Goal: Task Accomplishment & Management: Use online tool/utility

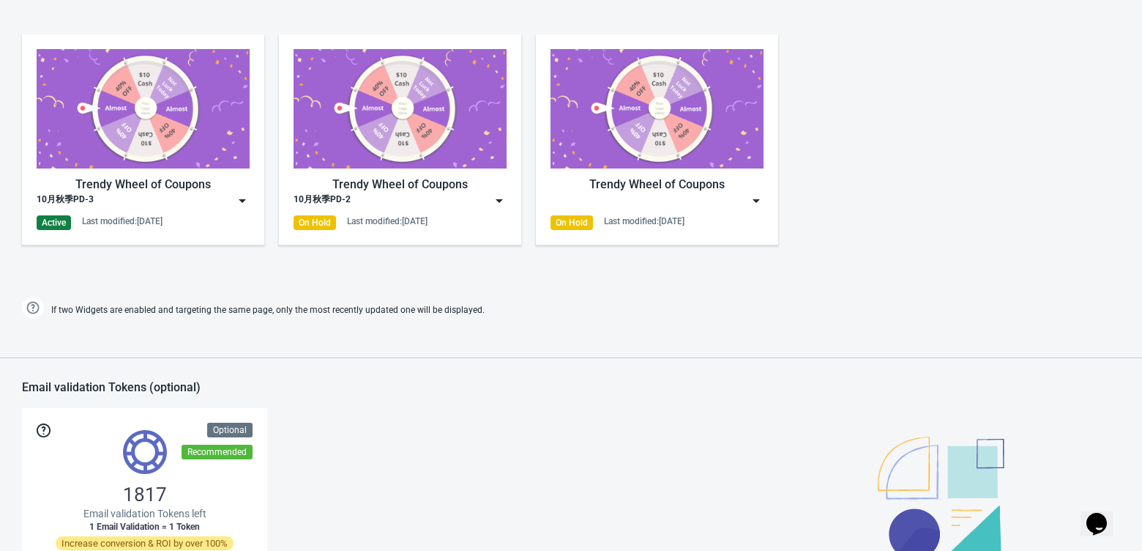
scroll to position [709, 0]
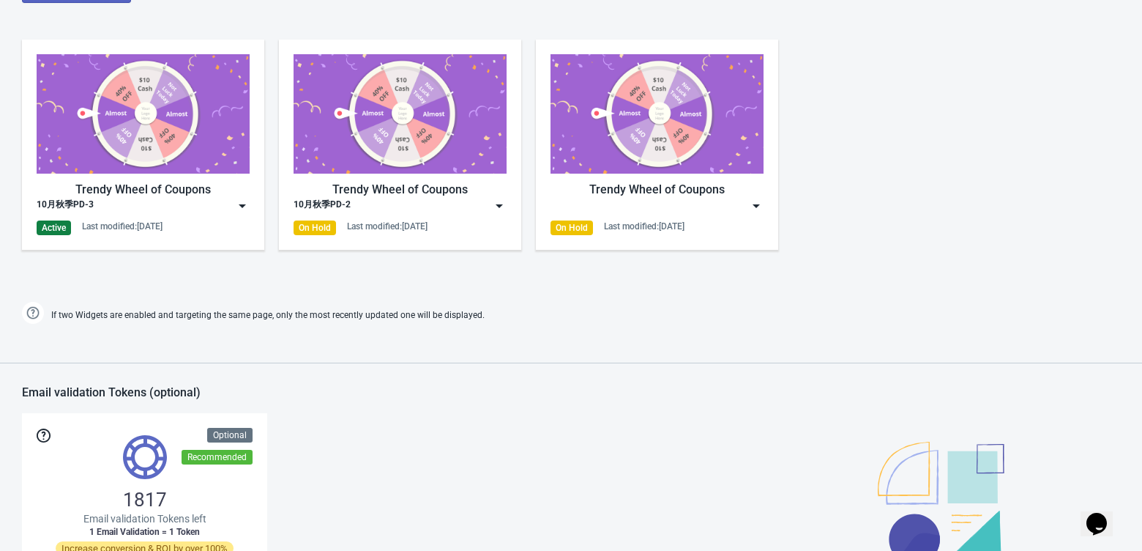
click at [245, 202] on img at bounding box center [242, 205] width 15 height 15
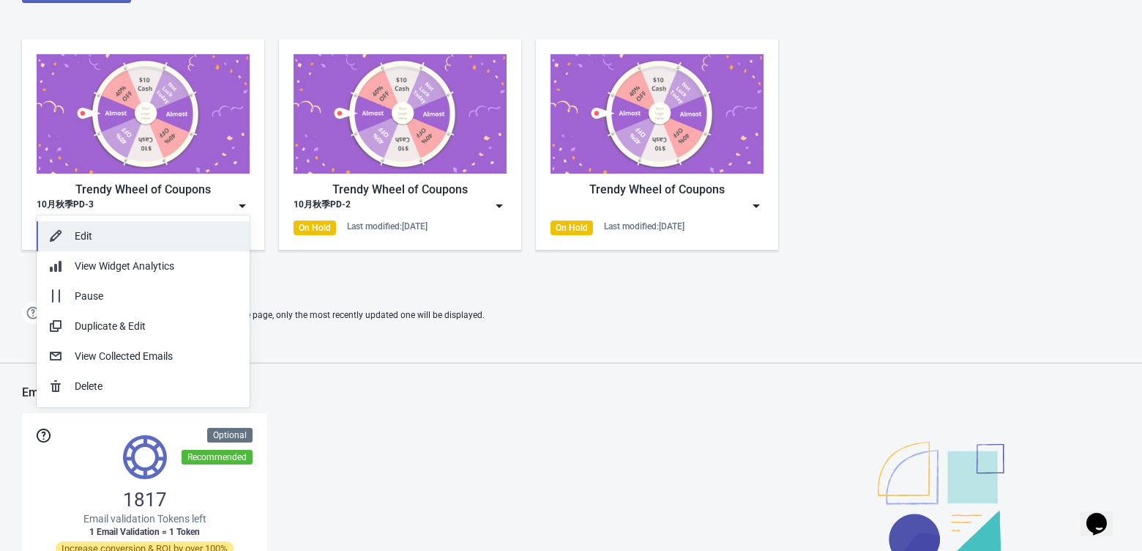
click at [150, 248] on button "Edit" at bounding box center [143, 236] width 213 height 30
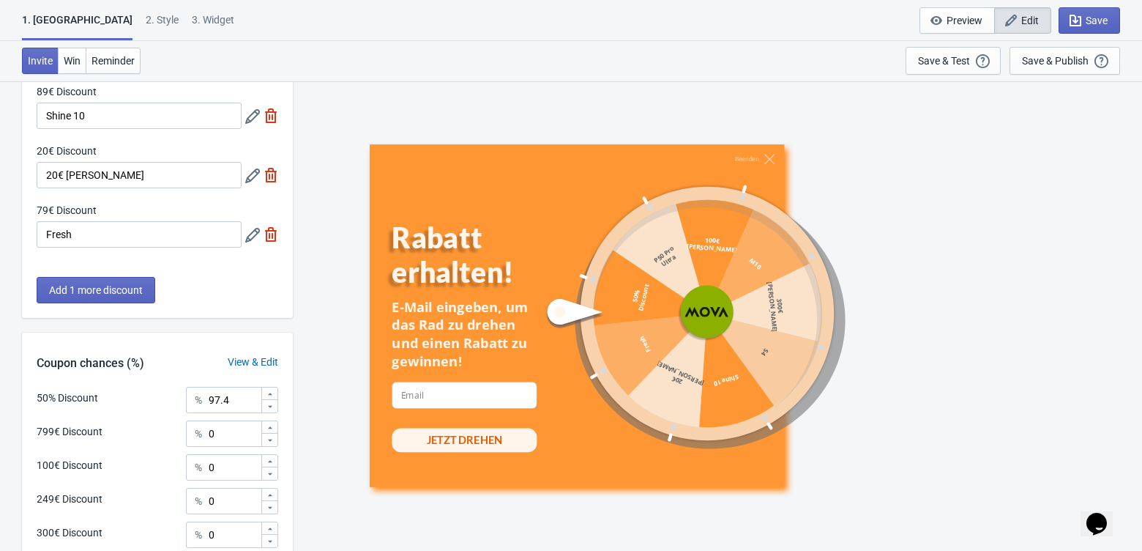
scroll to position [694, 0]
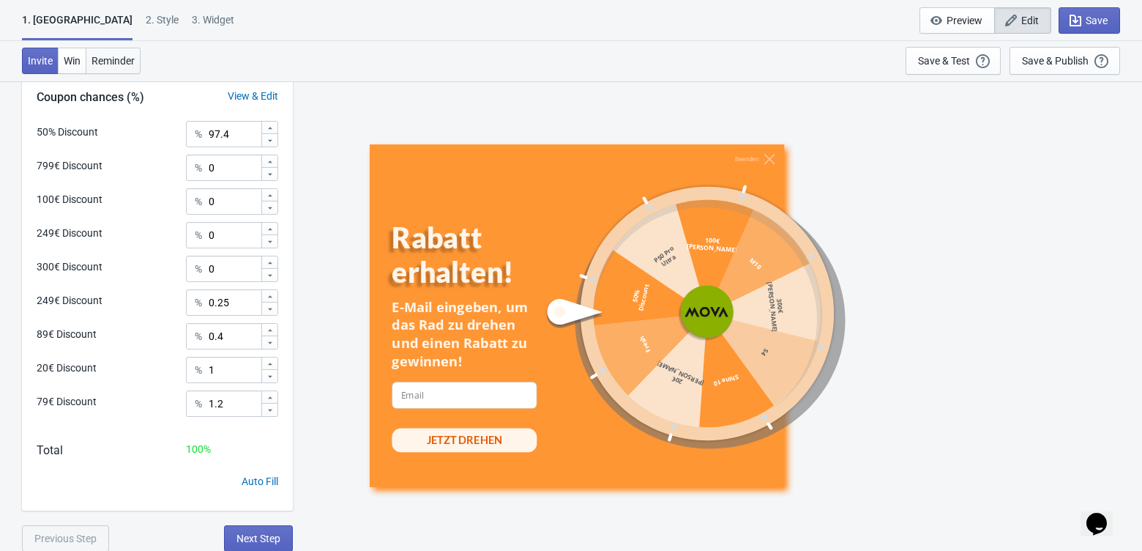
click at [105, 59] on span "Reminder" at bounding box center [113, 61] width 43 height 12
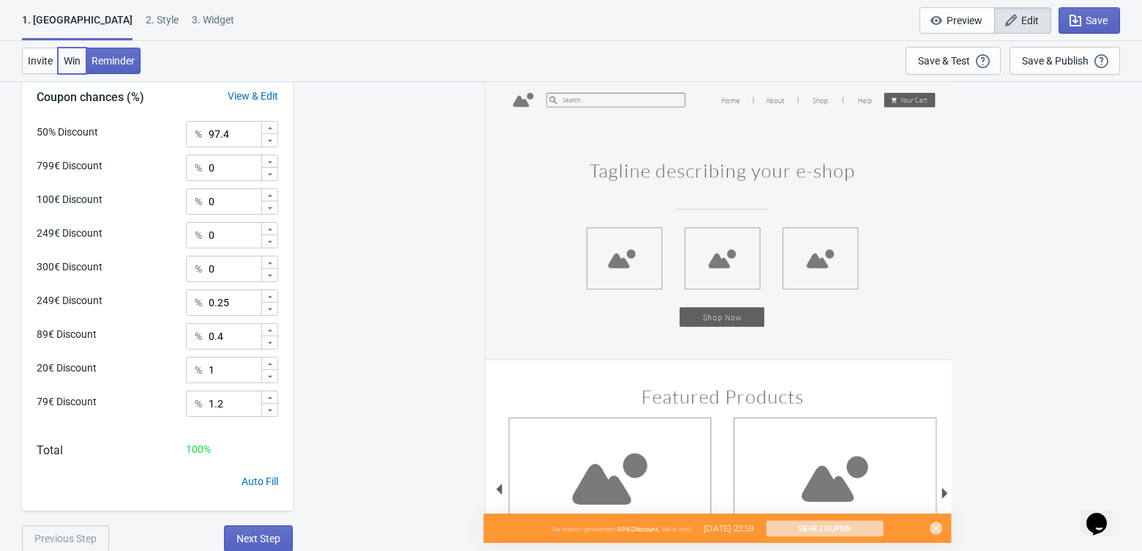
click at [64, 55] on span "Win" at bounding box center [72, 61] width 17 height 12
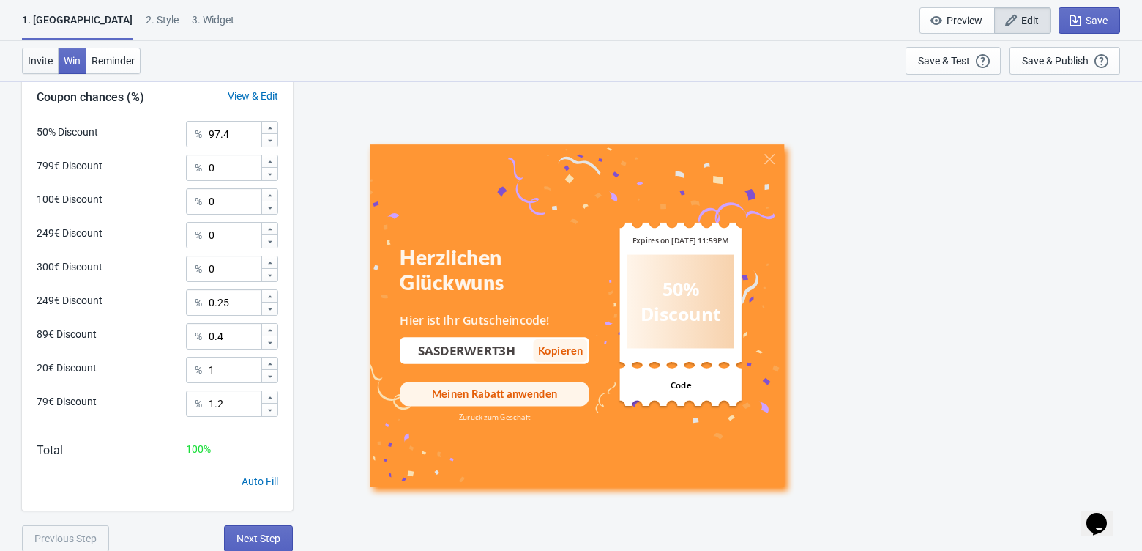
click at [41, 56] on span "Invite" at bounding box center [40, 61] width 25 height 12
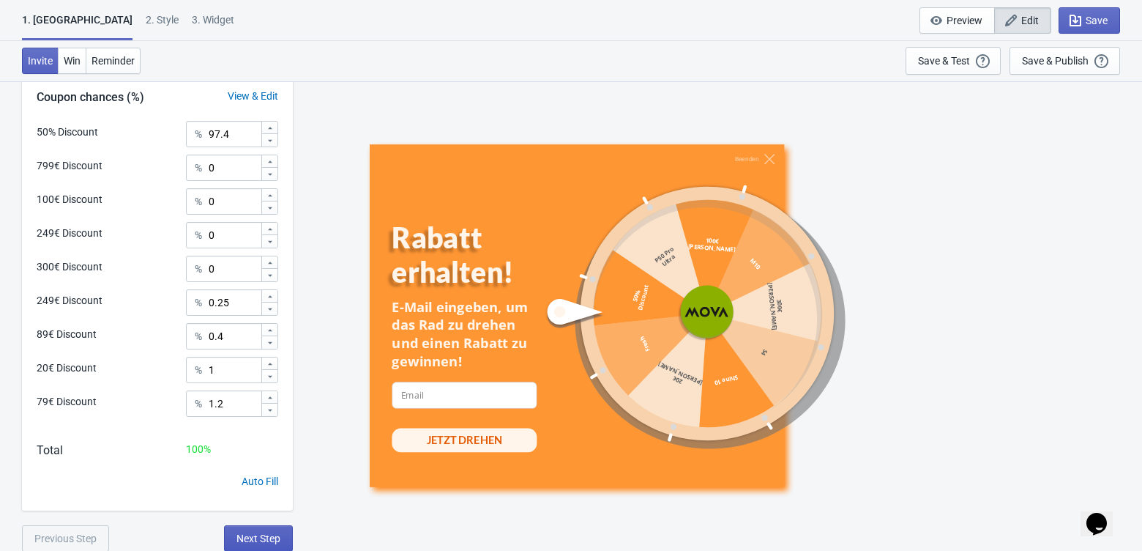
click at [252, 546] on button "Next Step" at bounding box center [258, 538] width 69 height 26
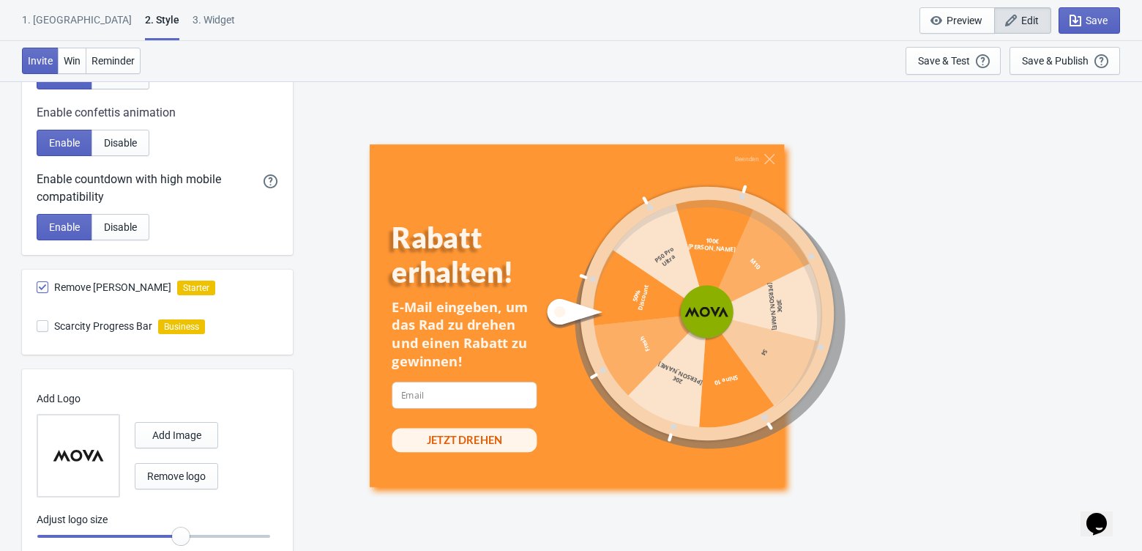
scroll to position [745, 0]
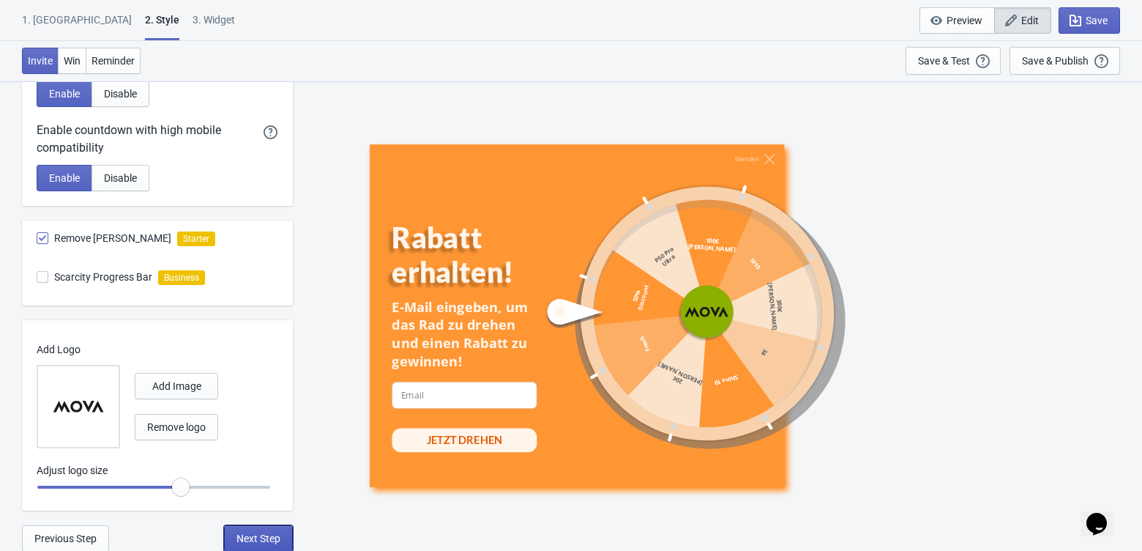
click at [256, 539] on span "Next Step" at bounding box center [259, 538] width 44 height 12
select select "once"
select select "1"
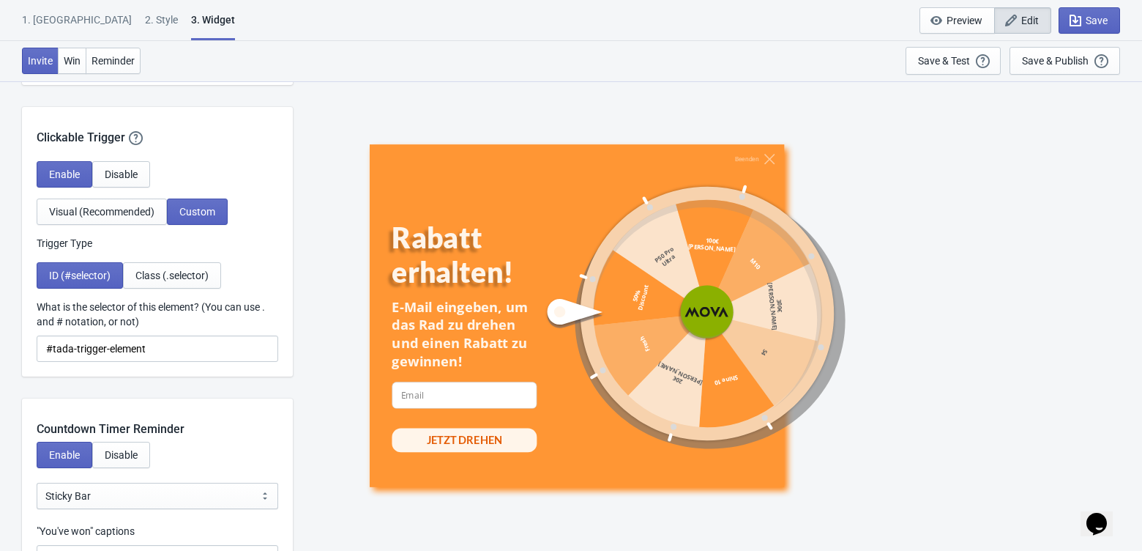
scroll to position [1272, 0]
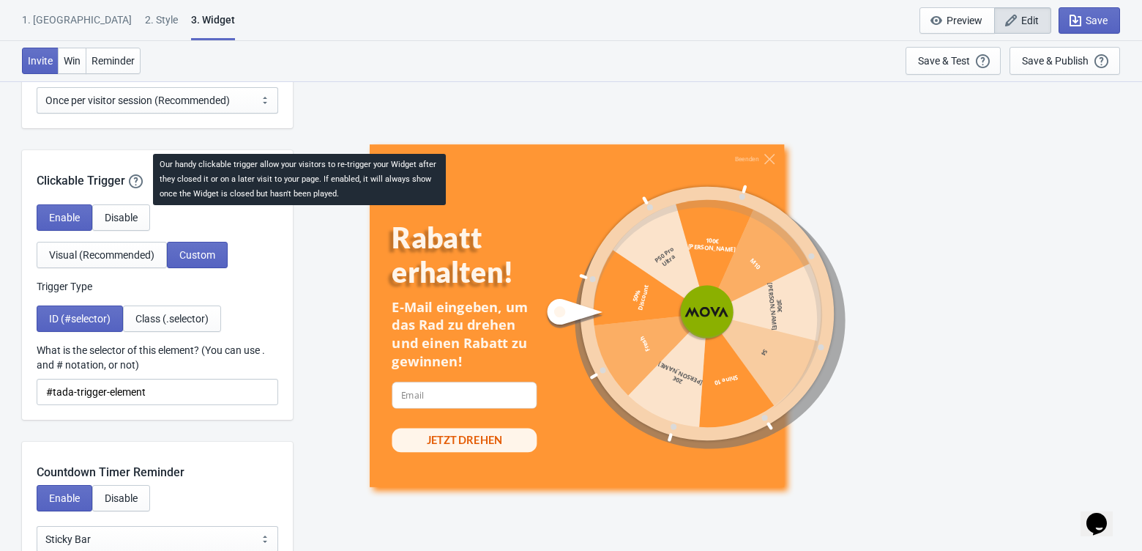
click at [138, 182] on icon at bounding box center [136, 181] width 15 height 15
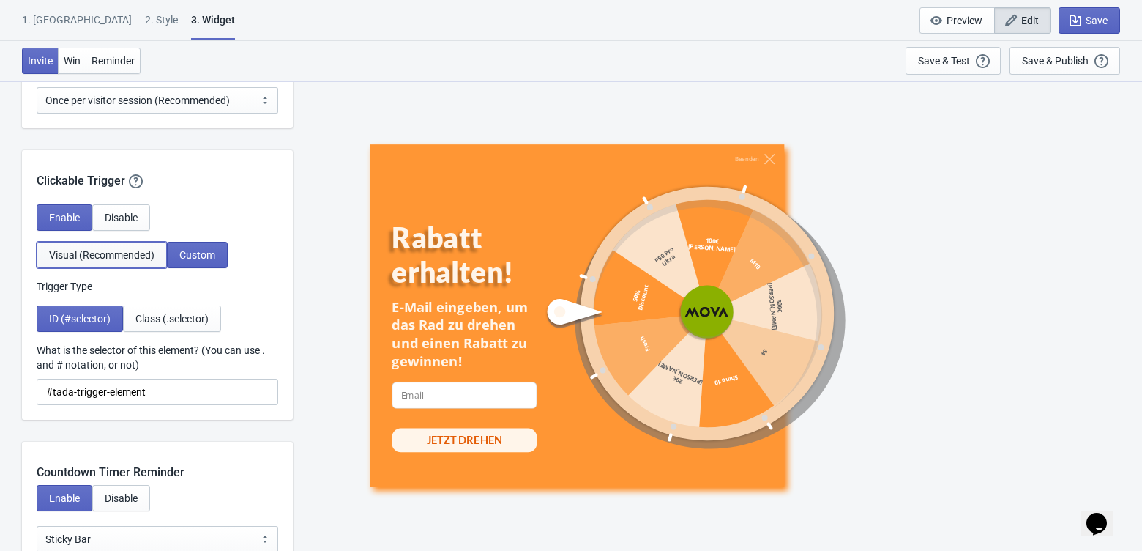
click at [86, 257] on span "Visual (Recommended)" at bounding box center [101, 255] width 105 height 12
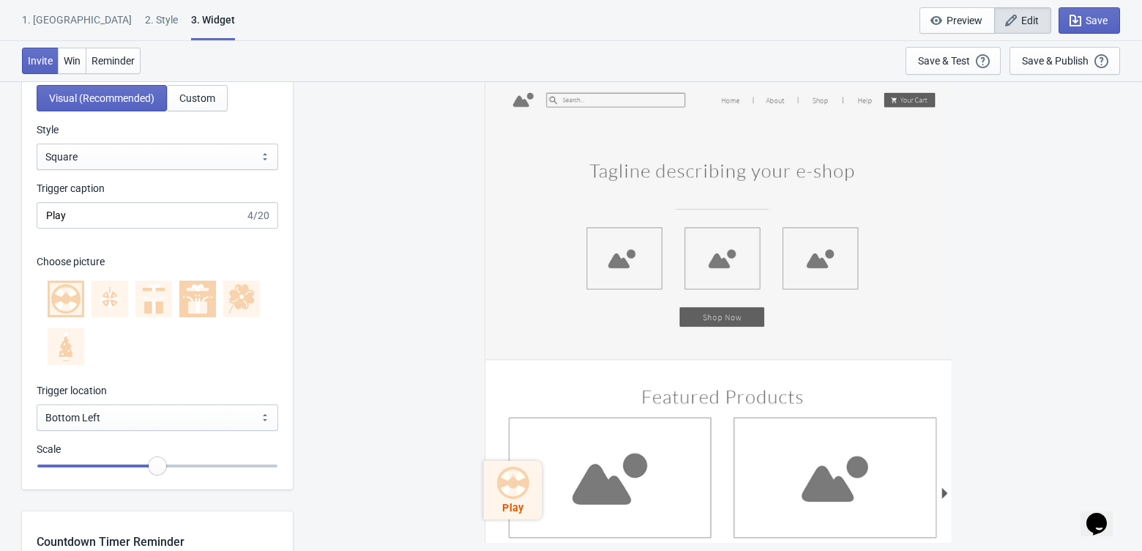
scroll to position [1430, 0]
click at [206, 164] on select "Square Circle Tab" at bounding box center [158, 156] width 242 height 26
click at [37, 143] on select "Square Circle Tab" at bounding box center [158, 156] width 242 height 26
click at [190, 156] on select "Square Circle Tab" at bounding box center [158, 156] width 242 height 26
click at [37, 143] on select "Square Circle Tab" at bounding box center [158, 156] width 242 height 26
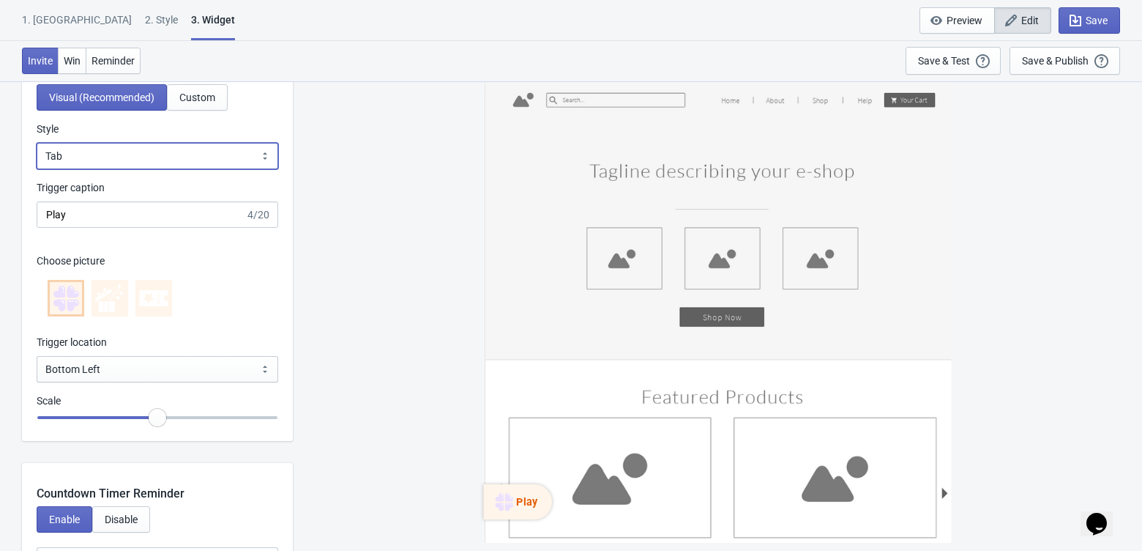
click at [187, 146] on select "Square Circle Tab" at bounding box center [158, 156] width 242 height 26
select select "square"
click at [37, 143] on select "Square Circle Tab" at bounding box center [158, 156] width 242 height 26
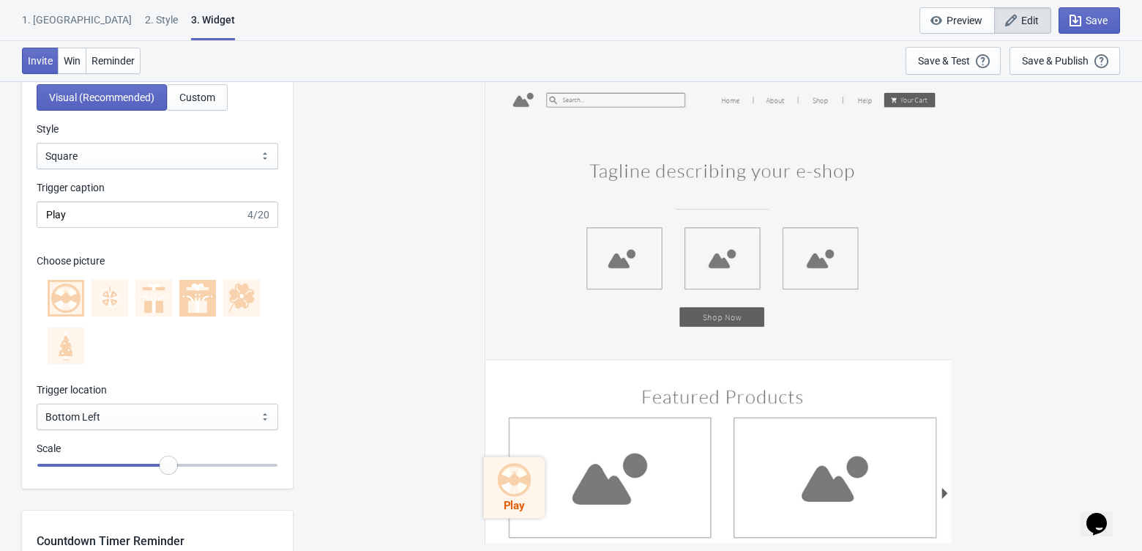
type input "1"
click at [153, 460] on input "range" at bounding box center [158, 465] width 242 height 26
click at [179, 215] on input "Play" at bounding box center [141, 214] width 209 height 26
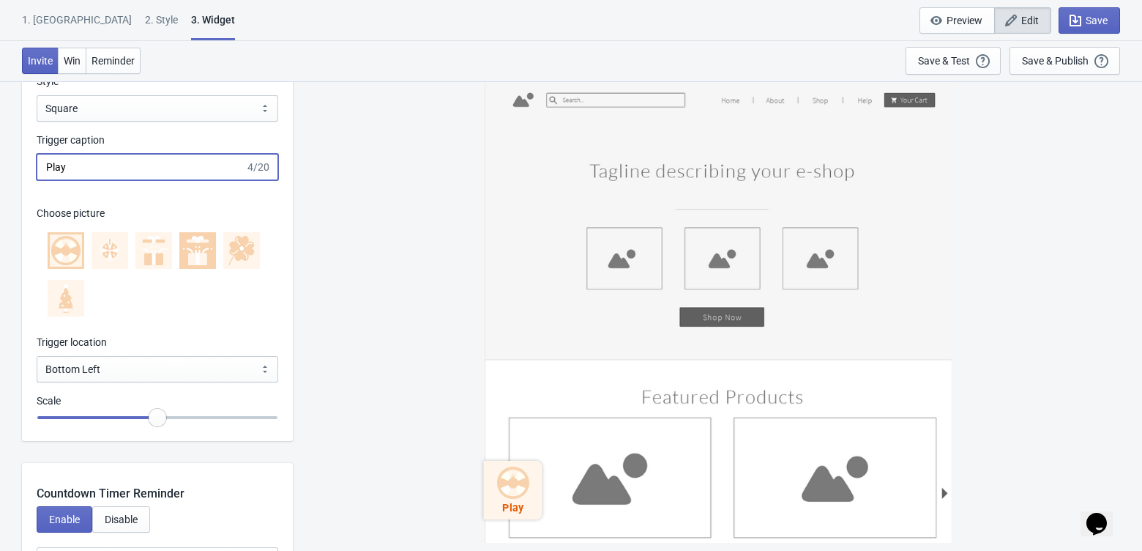
scroll to position [1456, 0]
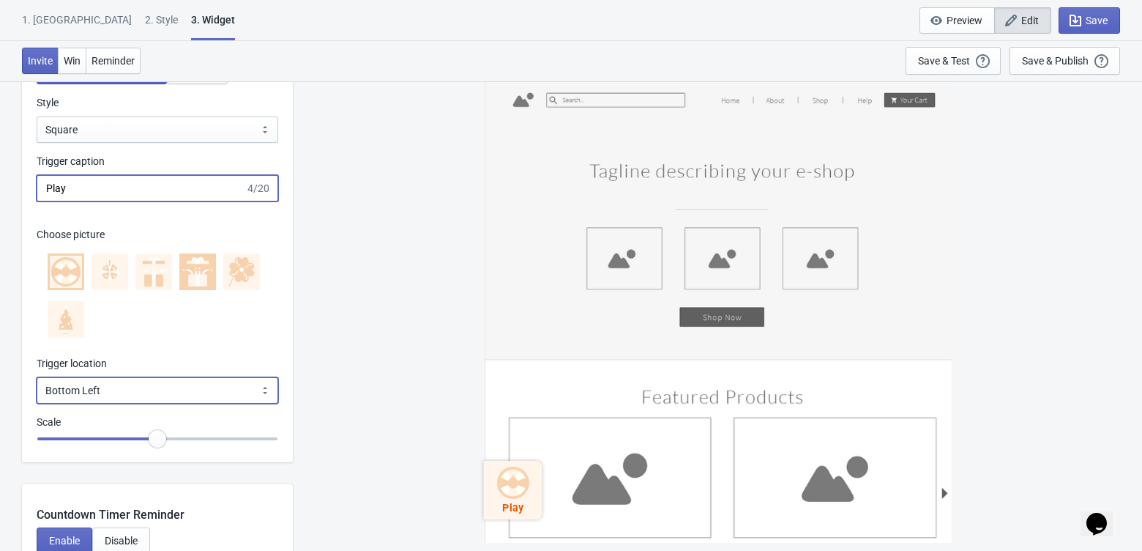
click at [182, 379] on select "Bottom Left Bottom Right Middle Left Middle Right Top Left Top Right" at bounding box center [158, 390] width 242 height 26
select select "middle_left"
click at [37, 377] on select "Bottom Left Bottom Right Middle Left Middle Right Top Left Top Right" at bounding box center [158, 390] width 242 height 26
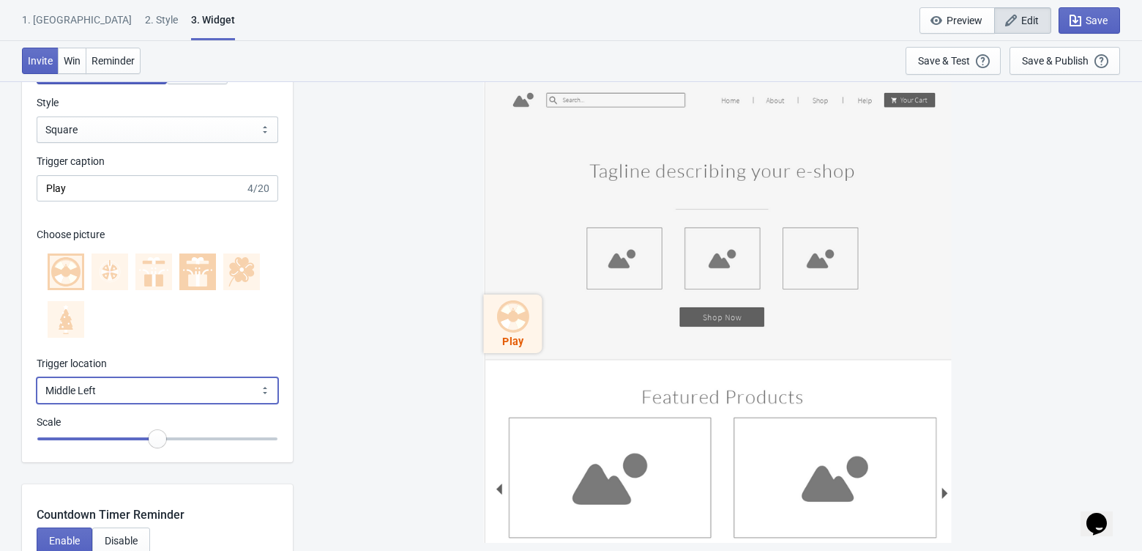
click at [140, 384] on select "Bottom Left Bottom Right Middle Left Middle Right Top Left Top Right" at bounding box center [158, 390] width 242 height 26
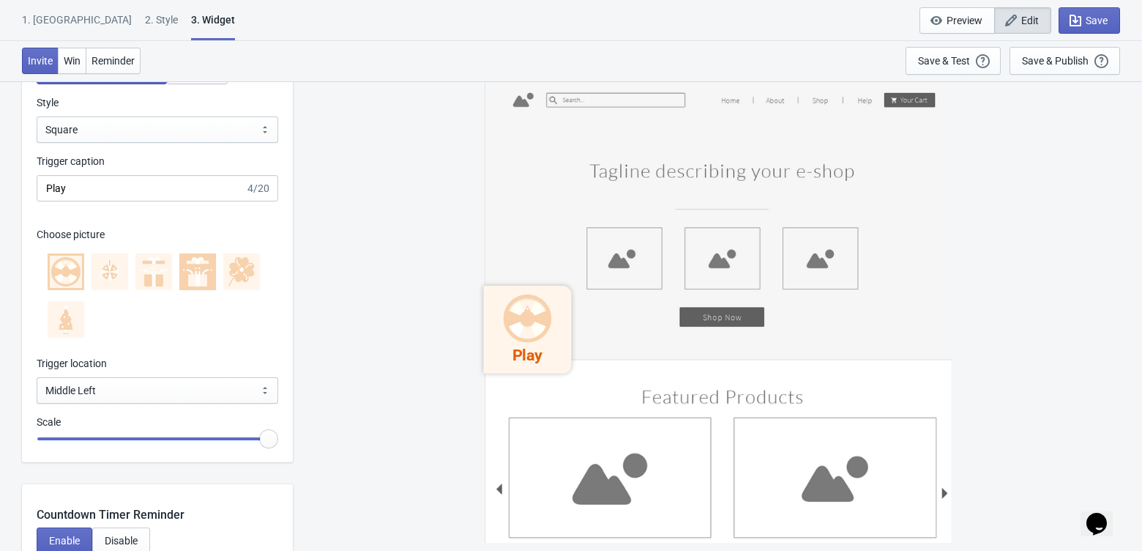
drag, startPoint x: 157, startPoint y: 436, endPoint x: 319, endPoint y: 453, distance: 162.1
type input "1.5"
click at [278, 452] on input "range" at bounding box center [158, 438] width 242 height 26
click at [324, 376] on div "Play" at bounding box center [717, 315] width 835 height 469
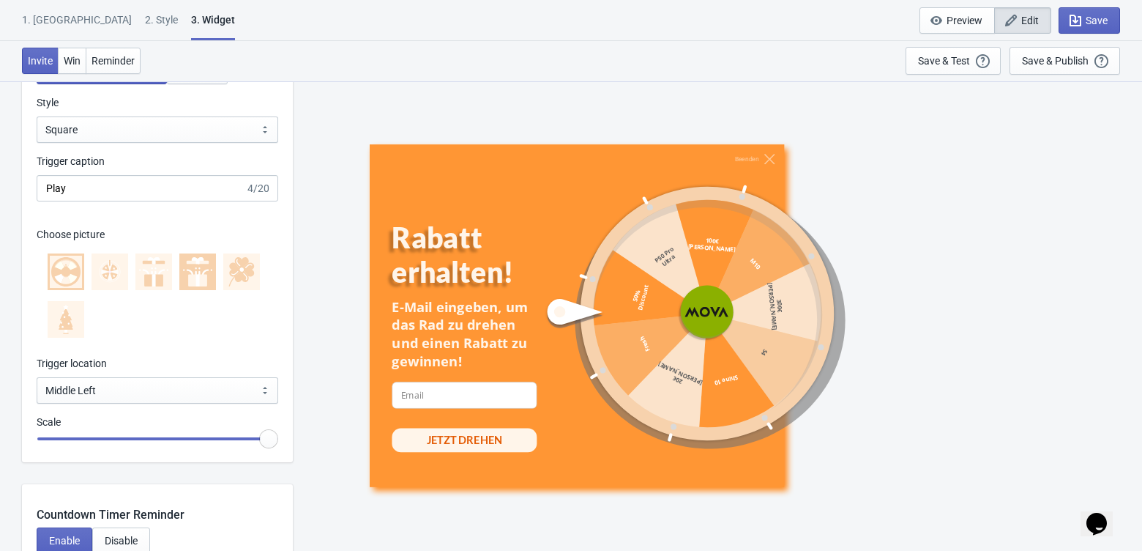
click at [72, 262] on icon at bounding box center [72, 267] width 12 height 12
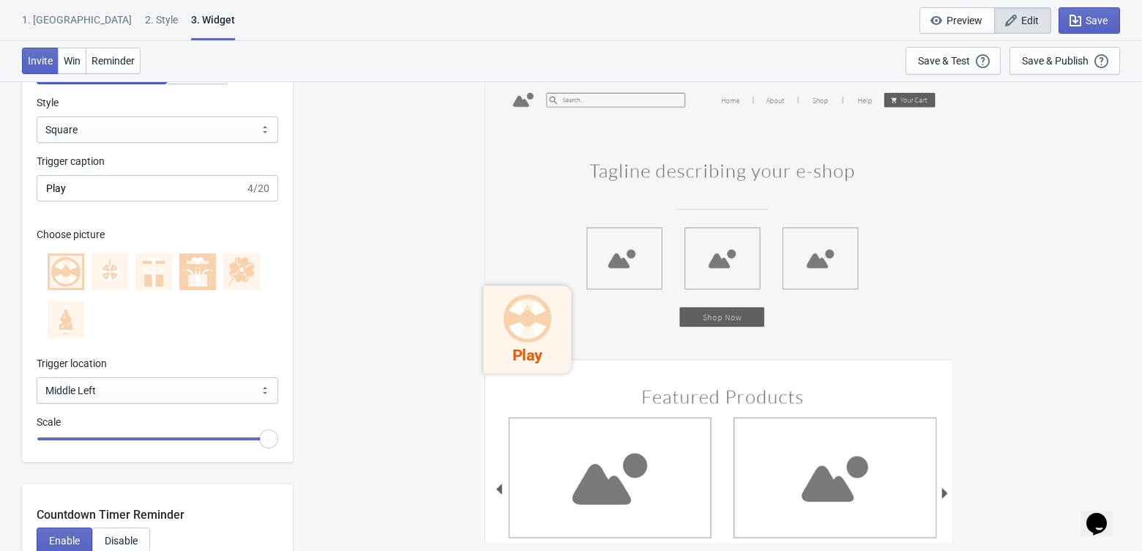
click at [102, 264] on icon at bounding box center [110, 271] width 21 height 21
click at [148, 267] on icon at bounding box center [153, 271] width 29 height 29
click at [179, 267] on div at bounding box center [197, 271] width 37 height 37
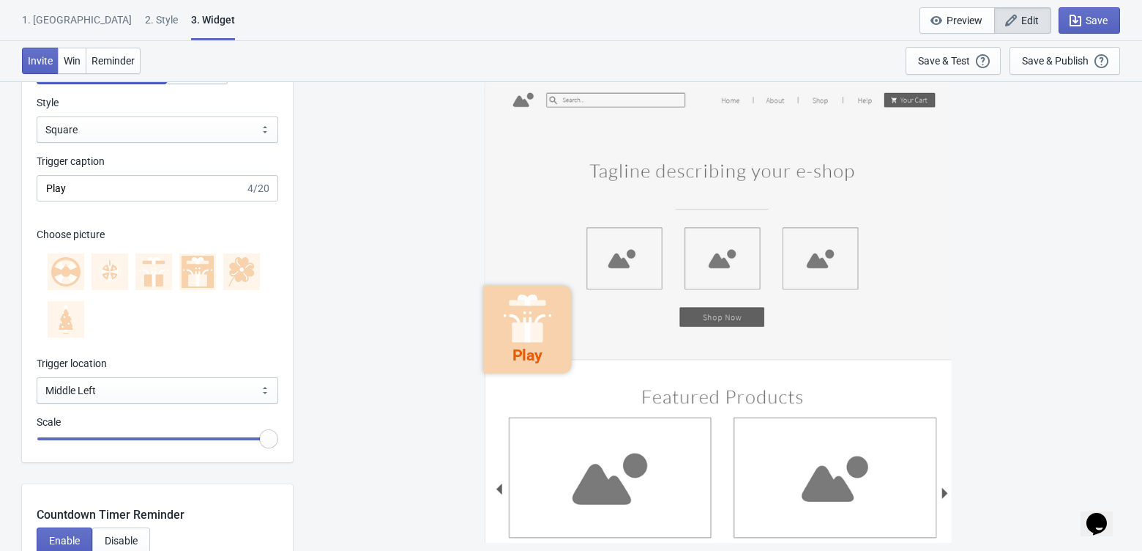
click at [234, 272] on icon at bounding box center [235, 270] width 12 height 14
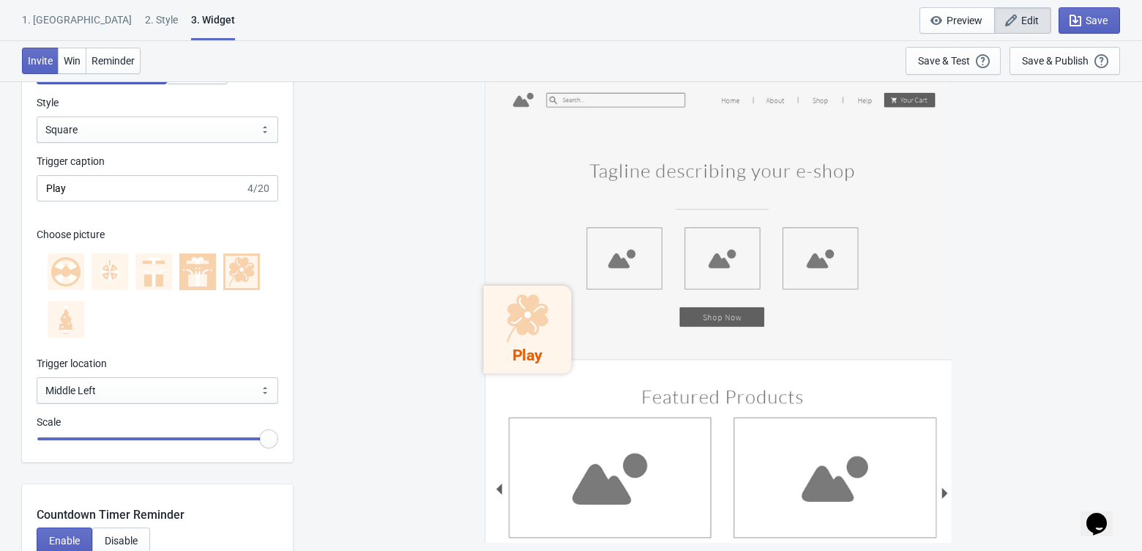
click at [67, 316] on icon at bounding box center [66, 314] width 12 height 12
click at [67, 278] on icon at bounding box center [67, 278] width 10 height 12
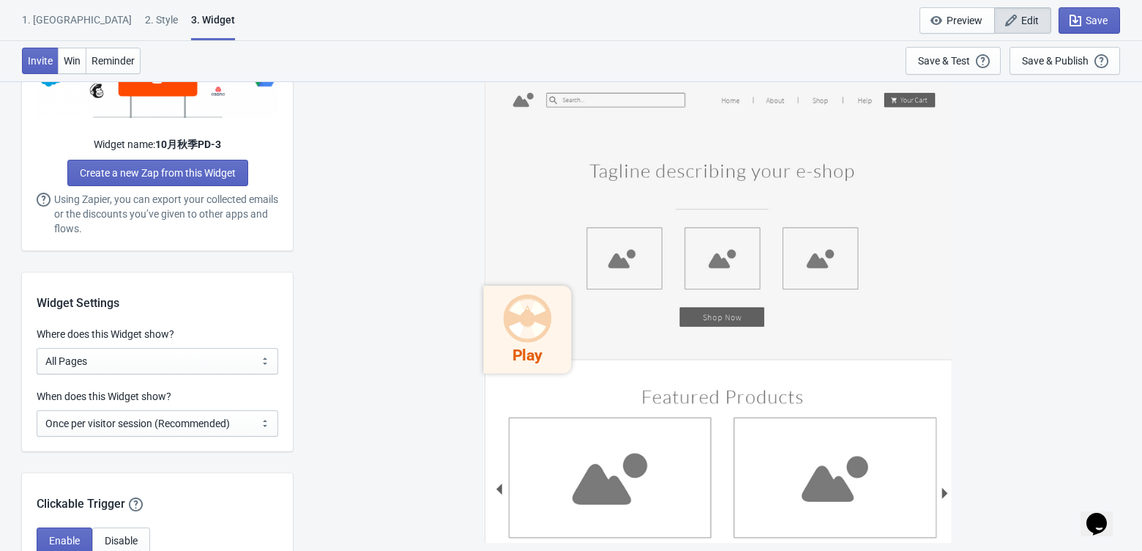
scroll to position [946, 0]
